Goal: Transaction & Acquisition: Download file/media

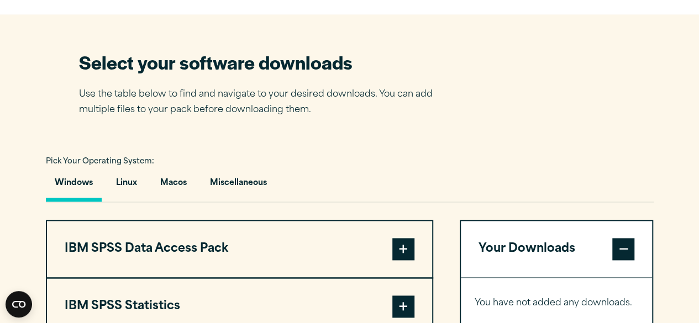
scroll to position [680, 0]
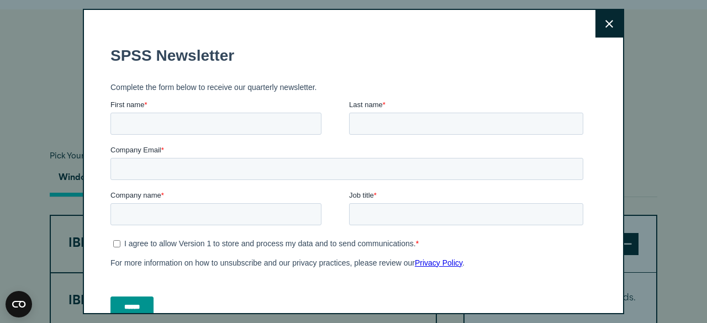
click at [601, 23] on button "Close" at bounding box center [610, 24] width 28 height 28
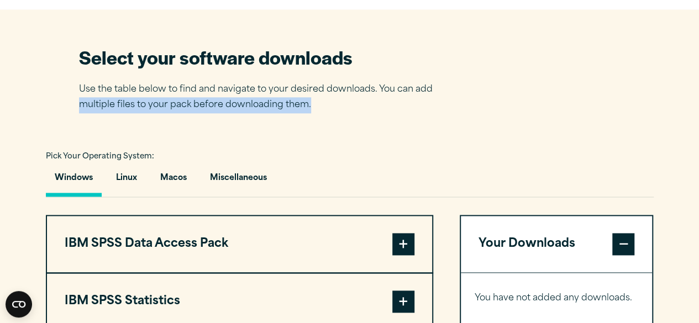
drag, startPoint x: 698, startPoint y: 107, endPoint x: 690, endPoint y: 92, distance: 16.3
click at [690, 92] on section "Select your software downloads Use the table below to find and navigate to your…" at bounding box center [349, 273] width 699 height 529
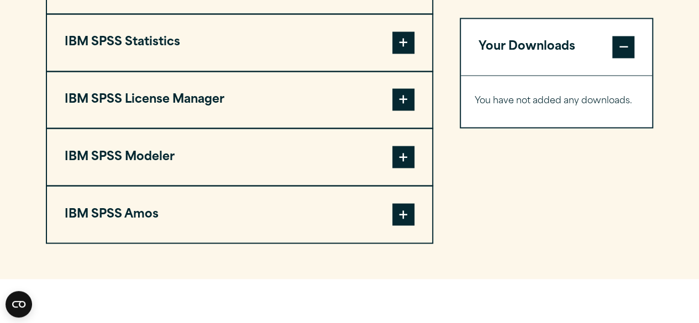
scroll to position [934, 0]
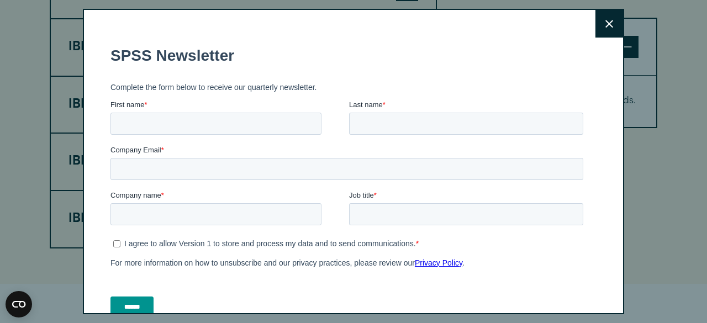
click at [602, 31] on button "Close" at bounding box center [610, 24] width 28 height 28
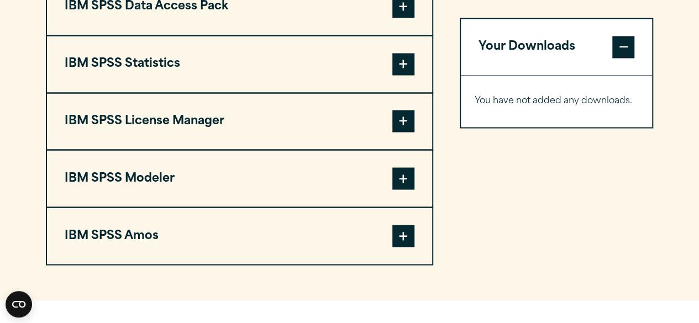
scroll to position [933, 0]
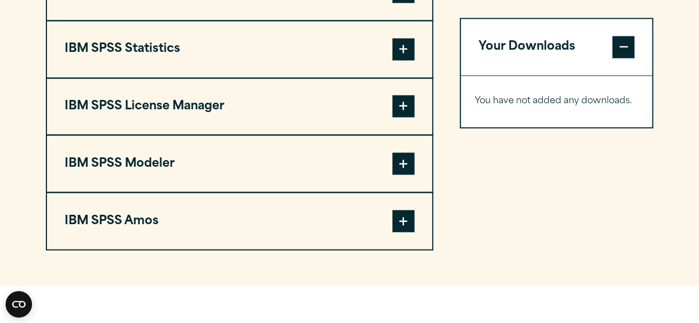
click at [399, 223] on span at bounding box center [403, 221] width 22 height 22
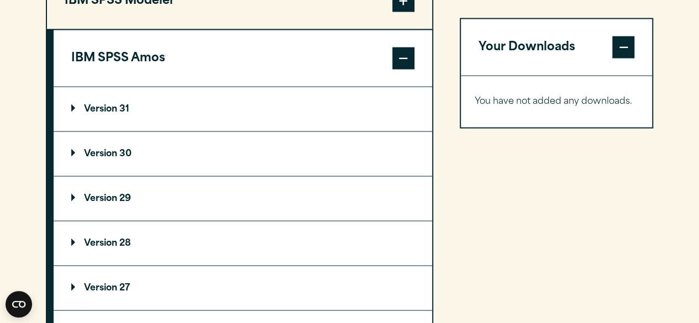
scroll to position [812, 0]
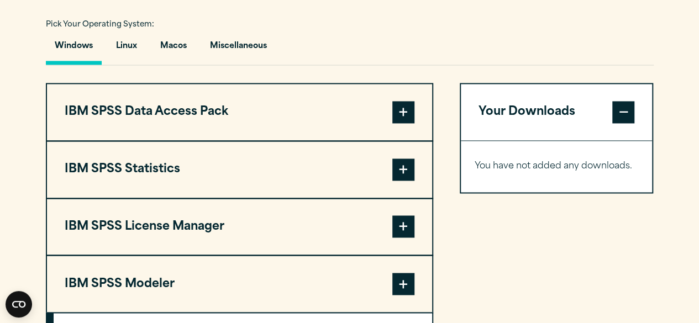
click at [408, 172] on span at bounding box center [403, 170] width 22 height 22
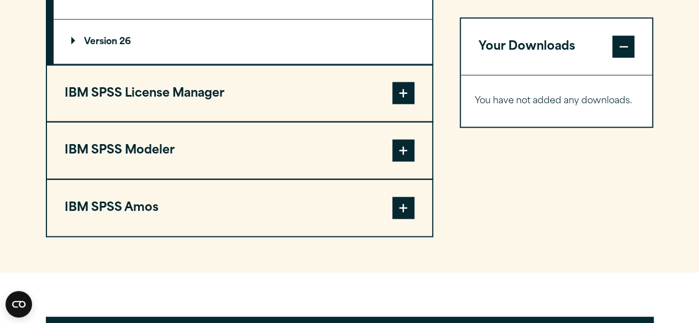
scroll to position [932, 0]
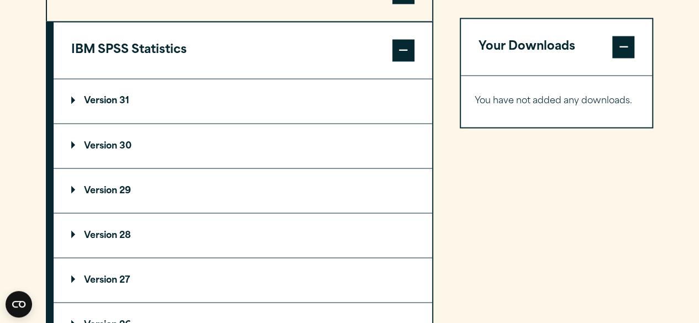
click at [408, 47] on span at bounding box center [403, 50] width 22 height 22
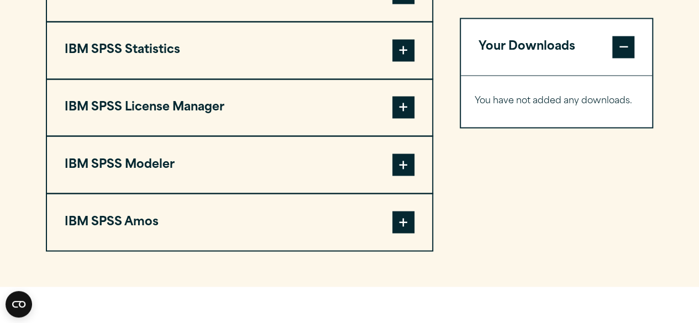
scroll to position [649, 0]
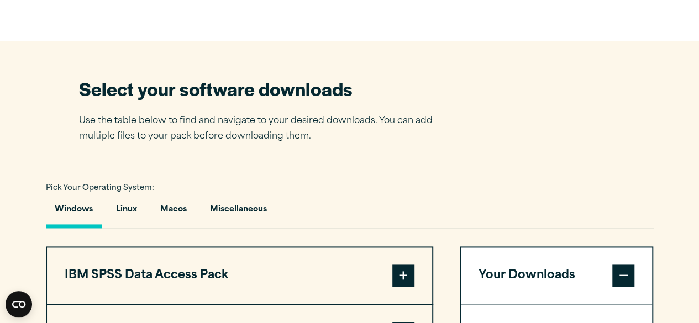
click at [698, 315] on section "Select your software downloads Use the table below to find and navigate to your…" at bounding box center [349, 305] width 699 height 529
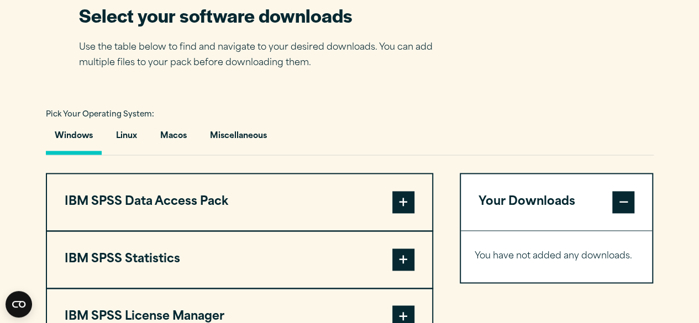
scroll to position [796, 0]
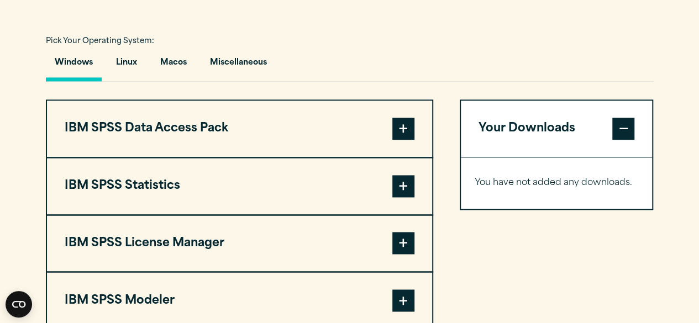
click at [411, 133] on span at bounding box center [403, 129] width 22 height 22
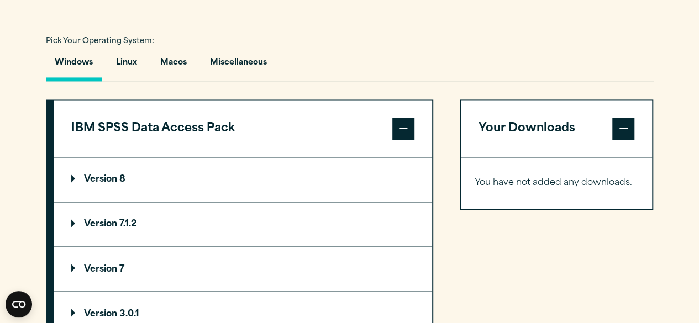
click at [405, 132] on span at bounding box center [403, 129] width 22 height 22
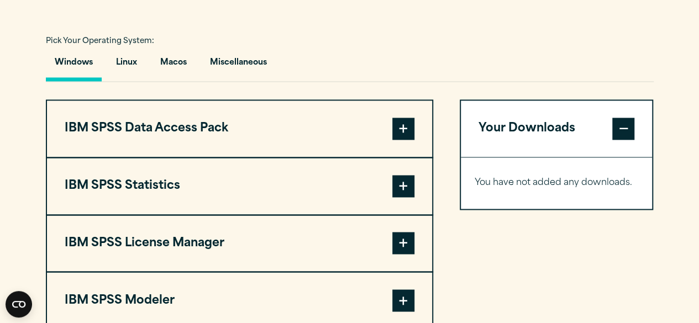
click at [406, 177] on span at bounding box center [403, 186] width 22 height 22
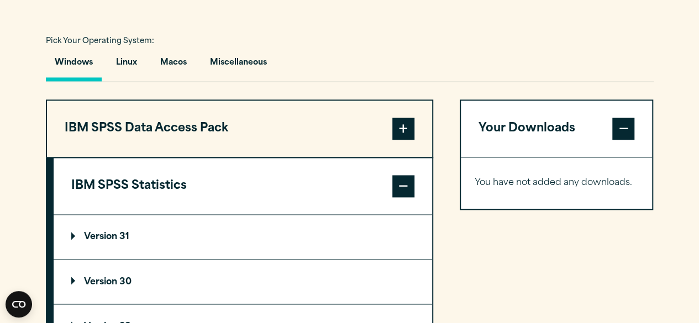
click at [130, 274] on summary "Version 30" at bounding box center [243, 282] width 379 height 44
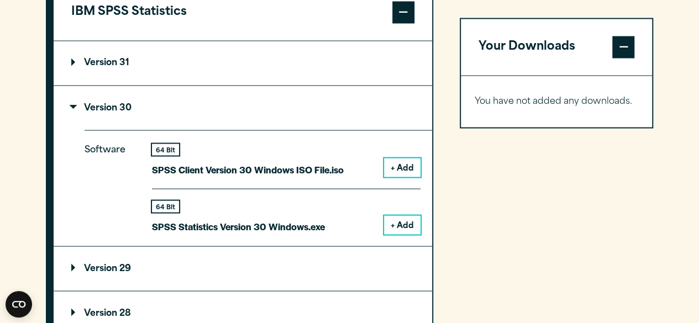
scroll to position [980, 0]
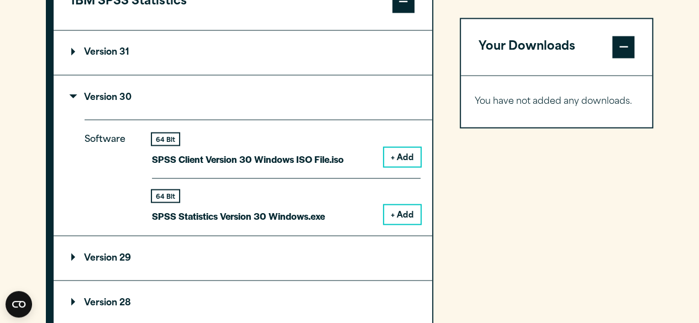
click at [411, 217] on button "+ Add" at bounding box center [402, 214] width 36 height 19
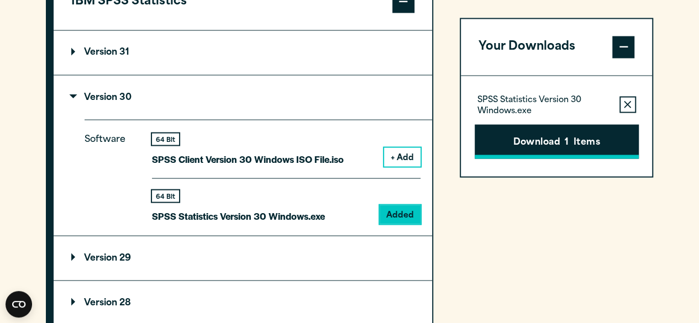
click at [558, 144] on button "Download 1 Items" at bounding box center [557, 141] width 164 height 34
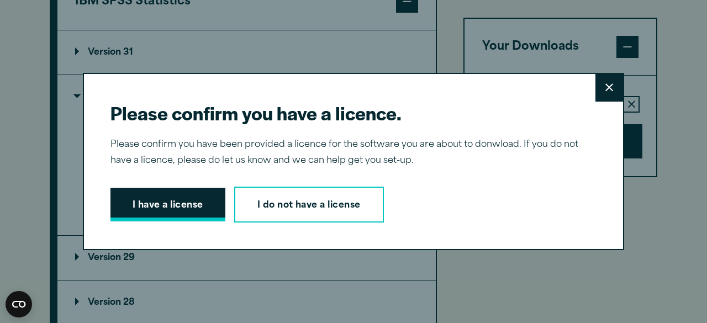
click at [187, 208] on button "I have a license" at bounding box center [168, 205] width 115 height 34
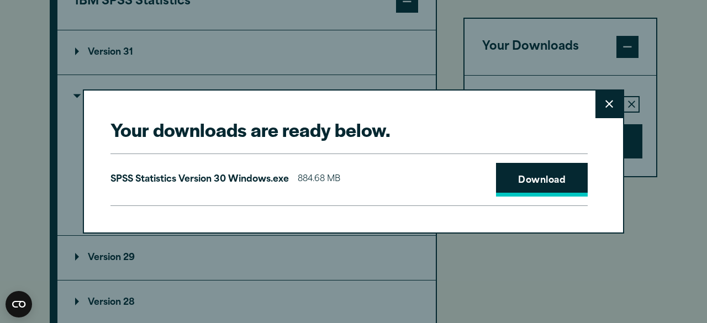
click at [523, 182] on link "Download" at bounding box center [542, 180] width 92 height 34
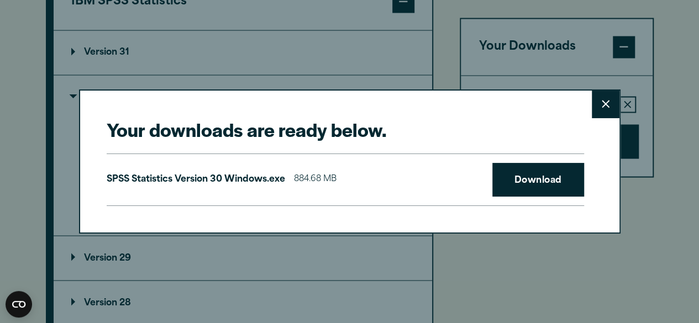
click at [588, 272] on div "Your downloads are ready below. Close SPSS Statistics Version 30 Windows.exe 88…" at bounding box center [349, 161] width 699 height 323
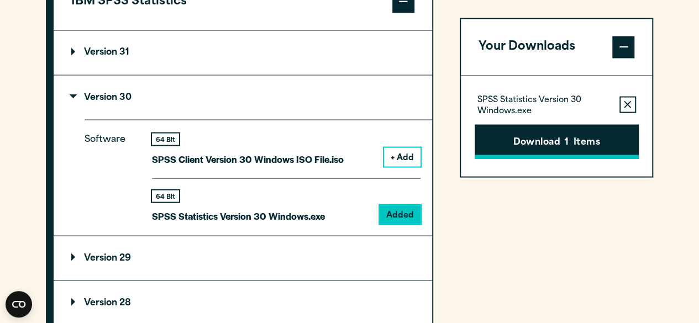
click at [582, 135] on button "Download 1 Items" at bounding box center [557, 141] width 164 height 34
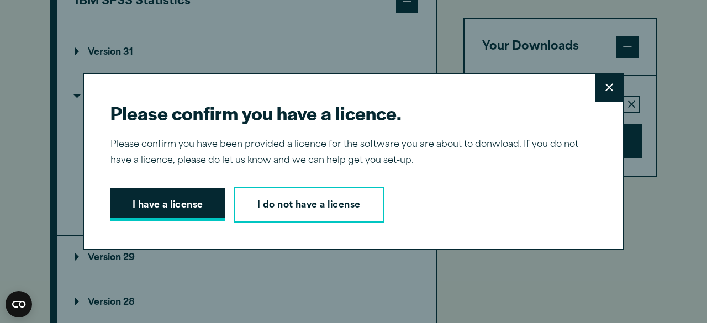
click at [169, 204] on button "I have a license" at bounding box center [168, 205] width 115 height 34
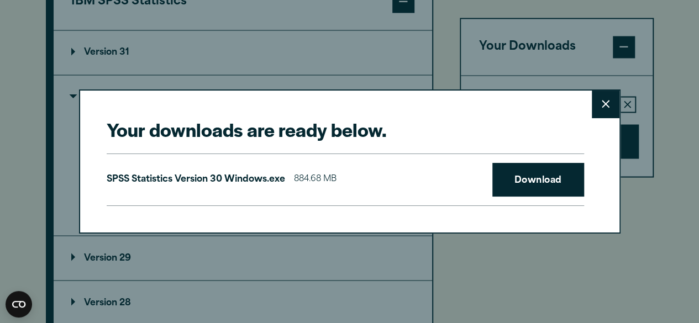
click at [169, 204] on div "Your downloads are ready below. Close SPSS Statistics Version 30 Windows.exe 88…" at bounding box center [350, 162] width 542 height 144
click at [560, 180] on link "Download" at bounding box center [538, 180] width 92 height 34
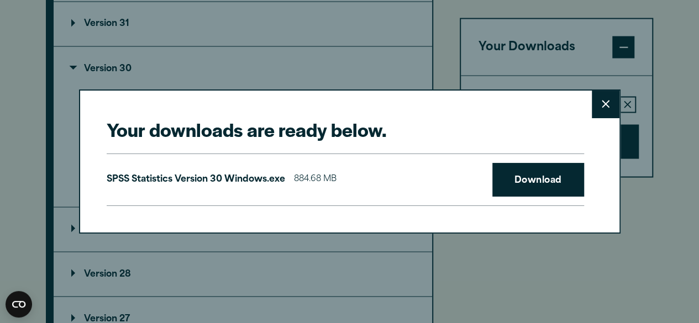
scroll to position [1013, 0]
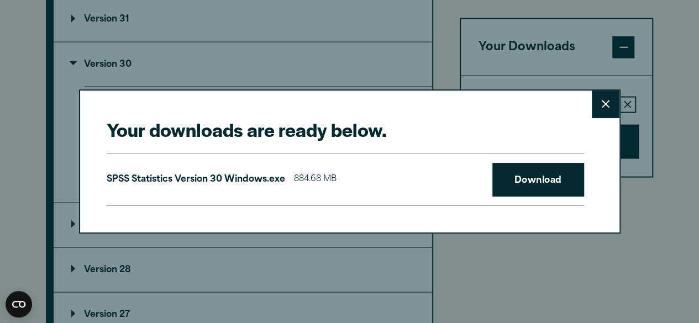
click at [609, 108] on button "Close" at bounding box center [606, 105] width 28 height 28
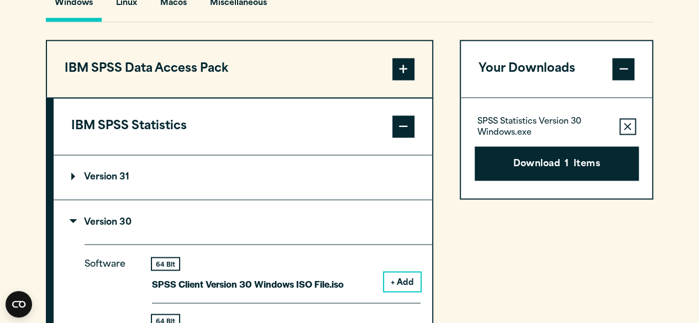
scroll to position [852, 0]
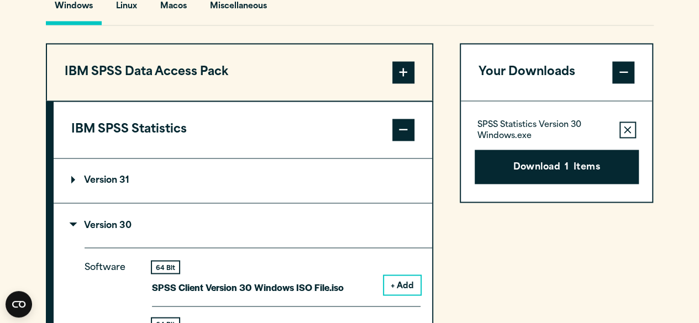
click at [694, 141] on section "Select your software downloads Use the table below to find and navigate to your…" at bounding box center [349, 295] width 699 height 914
drag, startPoint x: 694, startPoint y: 141, endPoint x: 693, endPoint y: 164, distance: 23.2
click at [693, 164] on section "Select your software downloads Use the table below to find and navigate to your…" at bounding box center [349, 295] width 699 height 914
click at [580, 169] on button "Download 1 Items" at bounding box center [557, 167] width 164 height 34
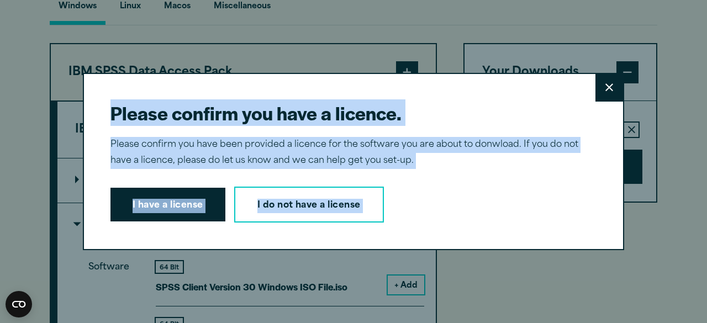
click at [548, 199] on div "I have a license I do not have a license" at bounding box center [349, 205] width 477 height 36
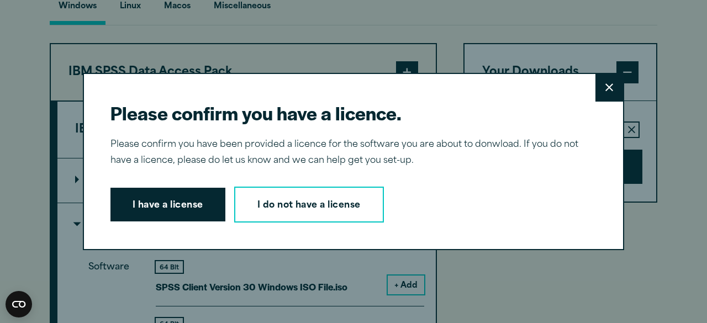
click at [606, 85] on icon at bounding box center [610, 87] width 8 height 8
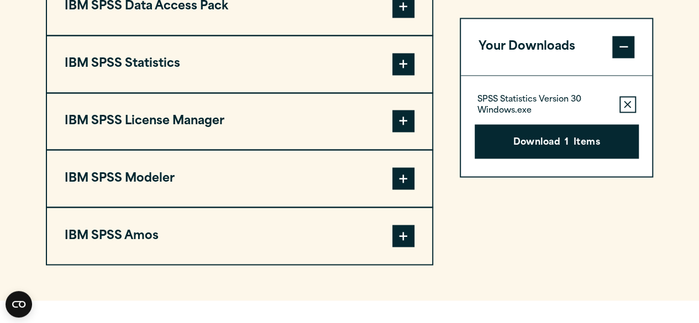
scroll to position [931, 0]
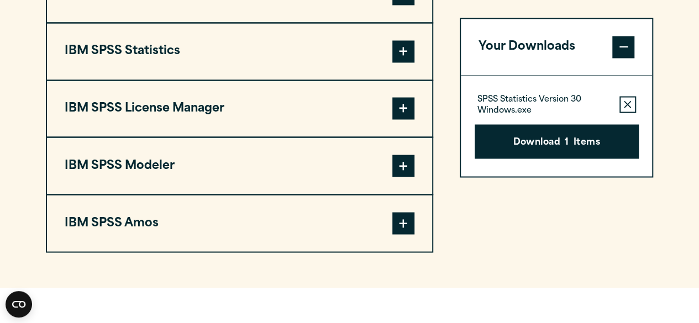
click at [403, 225] on span at bounding box center [403, 223] width 22 height 22
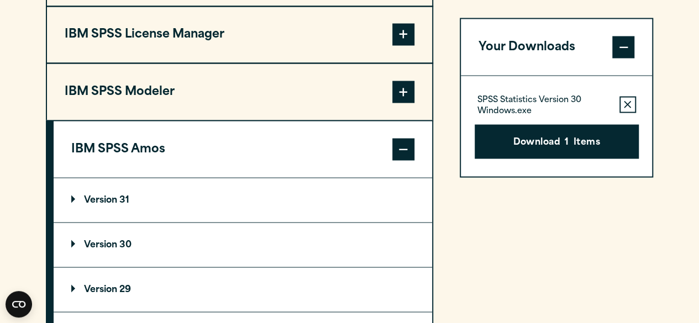
scroll to position [1019, 0]
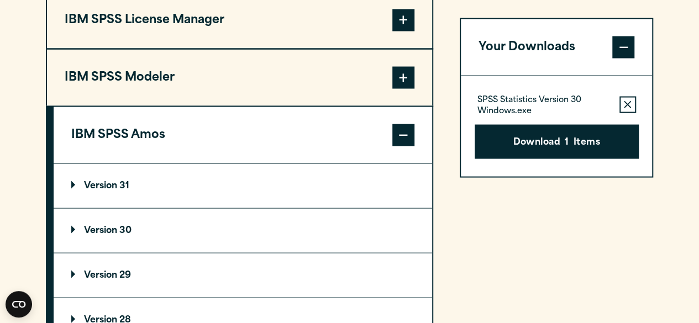
click at [91, 226] on p "Version 30" at bounding box center [101, 230] width 60 height 9
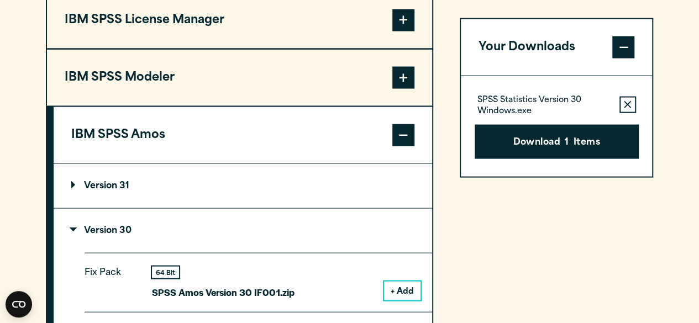
click at [404, 290] on button "+ Add" at bounding box center [402, 290] width 36 height 19
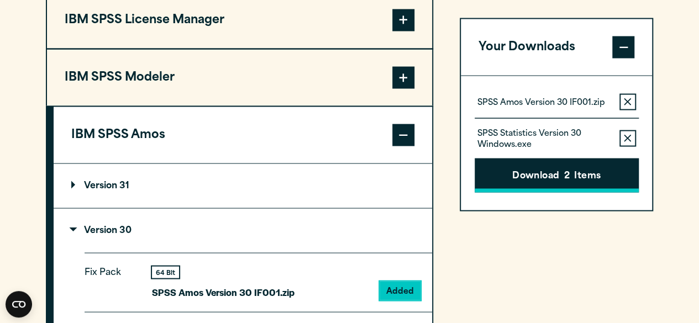
click at [548, 172] on button "Download 2 Items" at bounding box center [557, 176] width 164 height 34
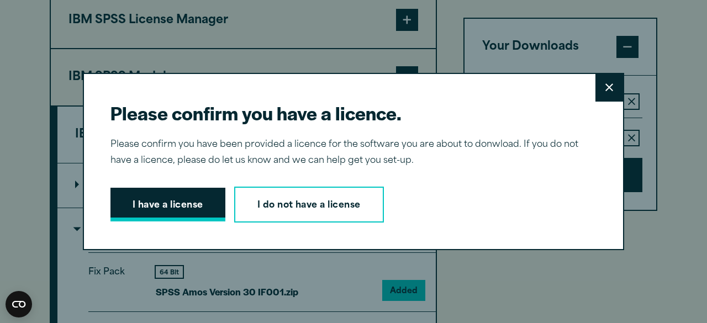
click at [186, 206] on button "I have a license" at bounding box center [168, 205] width 115 height 34
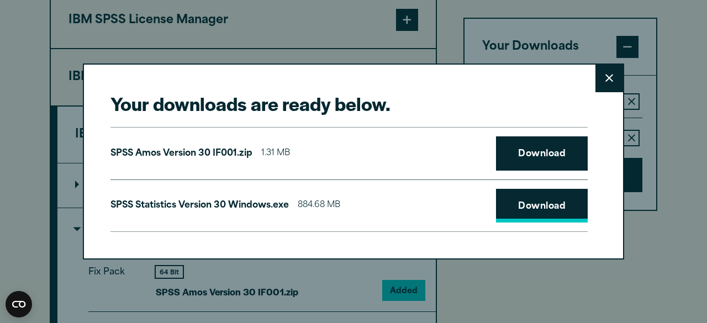
click at [528, 212] on link "Download" at bounding box center [542, 206] width 92 height 34
drag, startPoint x: 593, startPoint y: 156, endPoint x: 621, endPoint y: 180, distance: 36.0
click at [621, 180] on div "Your downloads are ready below. Close SPSS [PERSON_NAME] Version 30 IF001.zip 1…" at bounding box center [353, 161] width 707 height 323
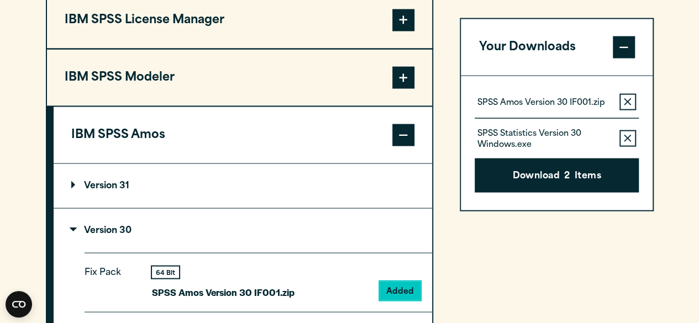
click at [666, 239] on div "Your downloads are ready below. Close SPSS [PERSON_NAME] Version 30 IF001.zip 1…" at bounding box center [349, 161] width 699 height 323
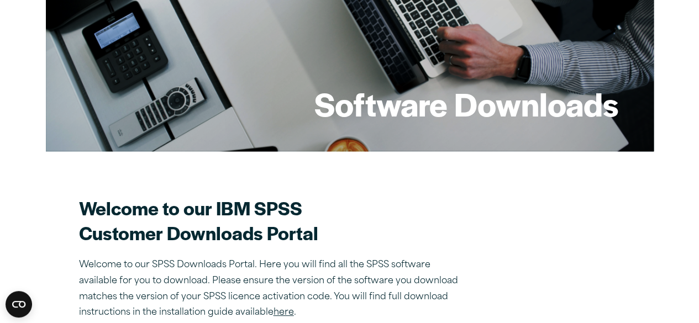
scroll to position [148, 0]
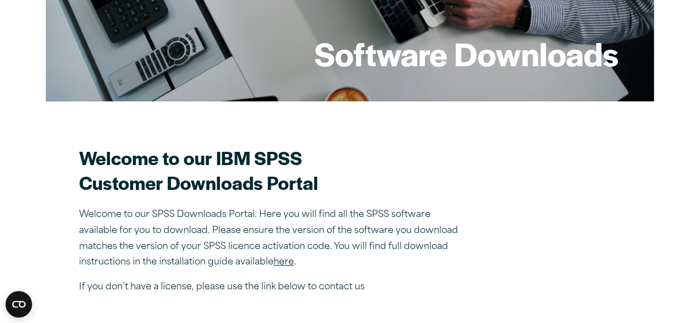
scroll to position [0, 0]
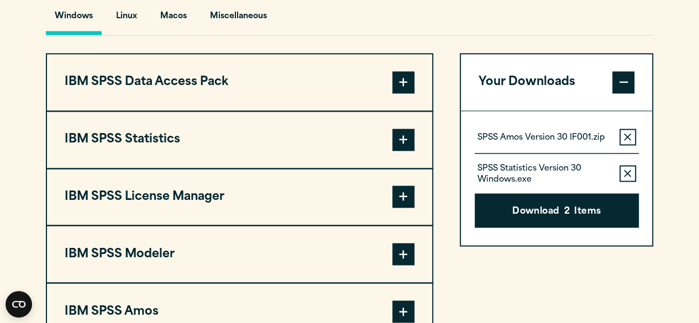
scroll to position [850, 0]
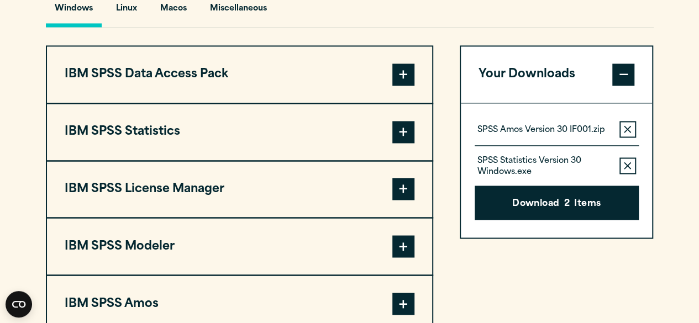
click at [412, 129] on span at bounding box center [403, 132] width 22 height 22
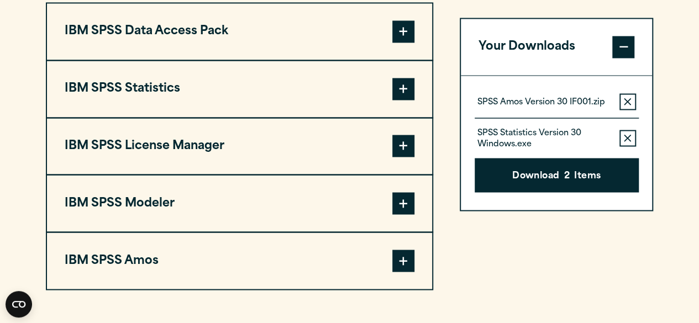
scroll to position [915, 0]
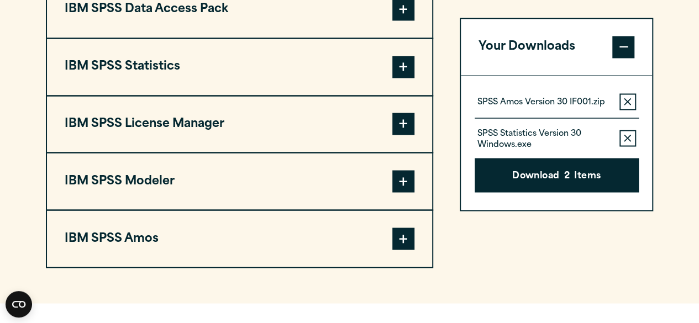
click at [403, 235] on span at bounding box center [403, 239] width 22 height 22
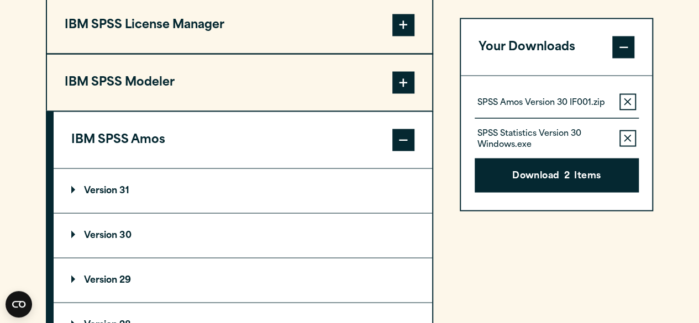
scroll to position [1026, 0]
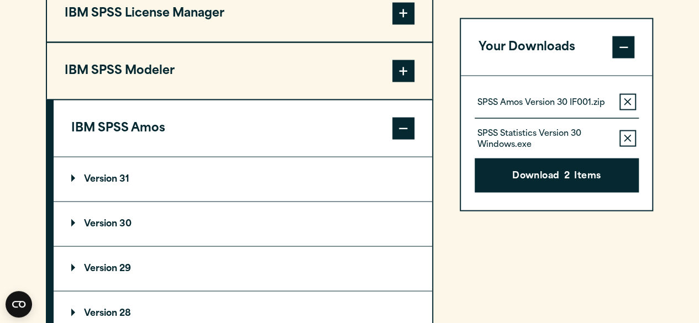
click at [128, 219] on p "Version 30" at bounding box center [101, 223] width 60 height 9
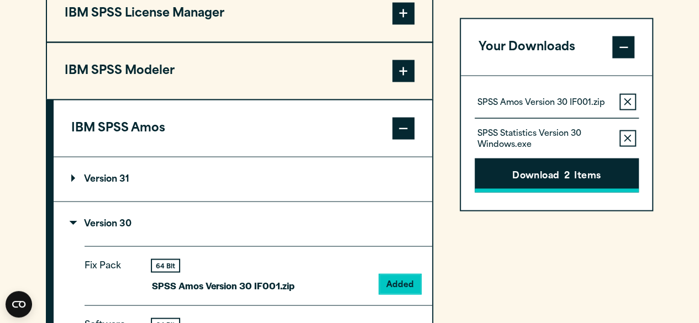
click at [562, 184] on button "Download 2 Items" at bounding box center [557, 176] width 164 height 34
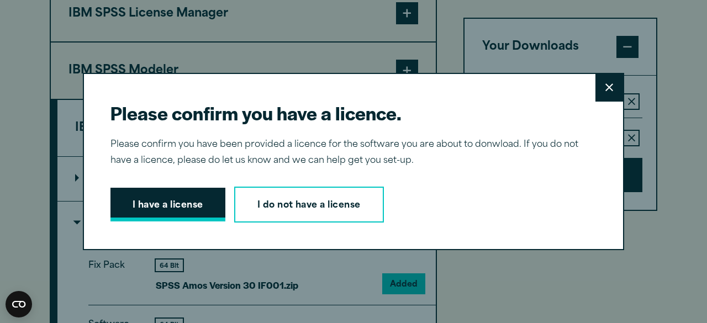
click at [153, 205] on button "I have a license" at bounding box center [168, 205] width 115 height 34
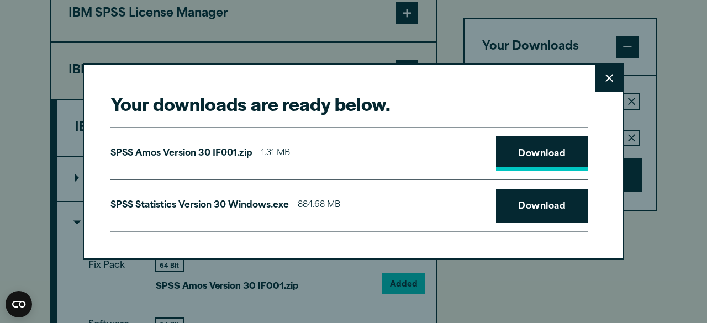
click at [563, 153] on link "Download" at bounding box center [542, 153] width 92 height 34
click at [543, 208] on link "Download" at bounding box center [542, 206] width 92 height 34
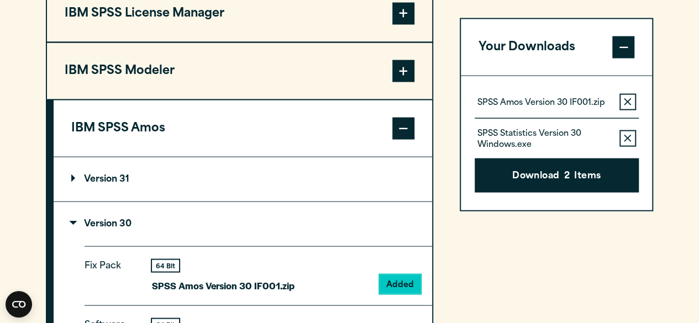
drag, startPoint x: 706, startPoint y: 88, endPoint x: 695, endPoint y: 100, distance: 16.8
click at [695, 100] on html "Search for: Submit Site Search Part of Open Site Search Open Site Menu Close" at bounding box center [349, 219] width 699 height 2491
click at [504, 223] on div "Your Downloads SPSS Amos Version 30 IF001.zip Remove this item from your softwa…" at bounding box center [557, 207] width 194 height 675
click at [586, 234] on div "Your Downloads SPSS Amos Version 30 IF001.zip Remove this item from your softwa…" at bounding box center [557, 207] width 194 height 675
click at [433, 234] on div "IBM SPSS Data Access Pack Version 8 Plugin 32 & 64 Bit Data Access Pack 8.0.zip…" at bounding box center [350, 207] width 608 height 675
